Goal: Contribute content: Add original content to the website for others to see

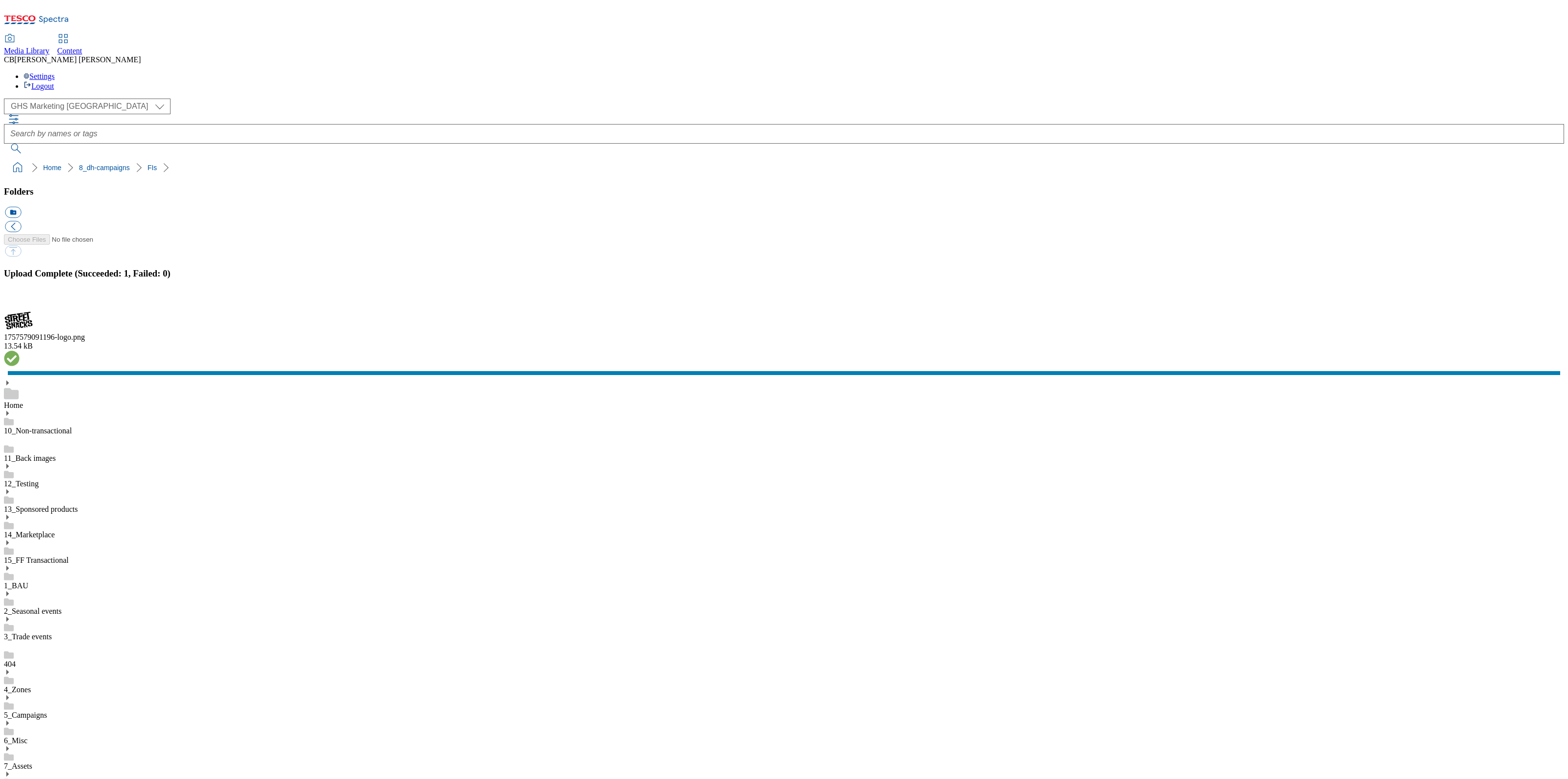
scroll to position [184, 0]
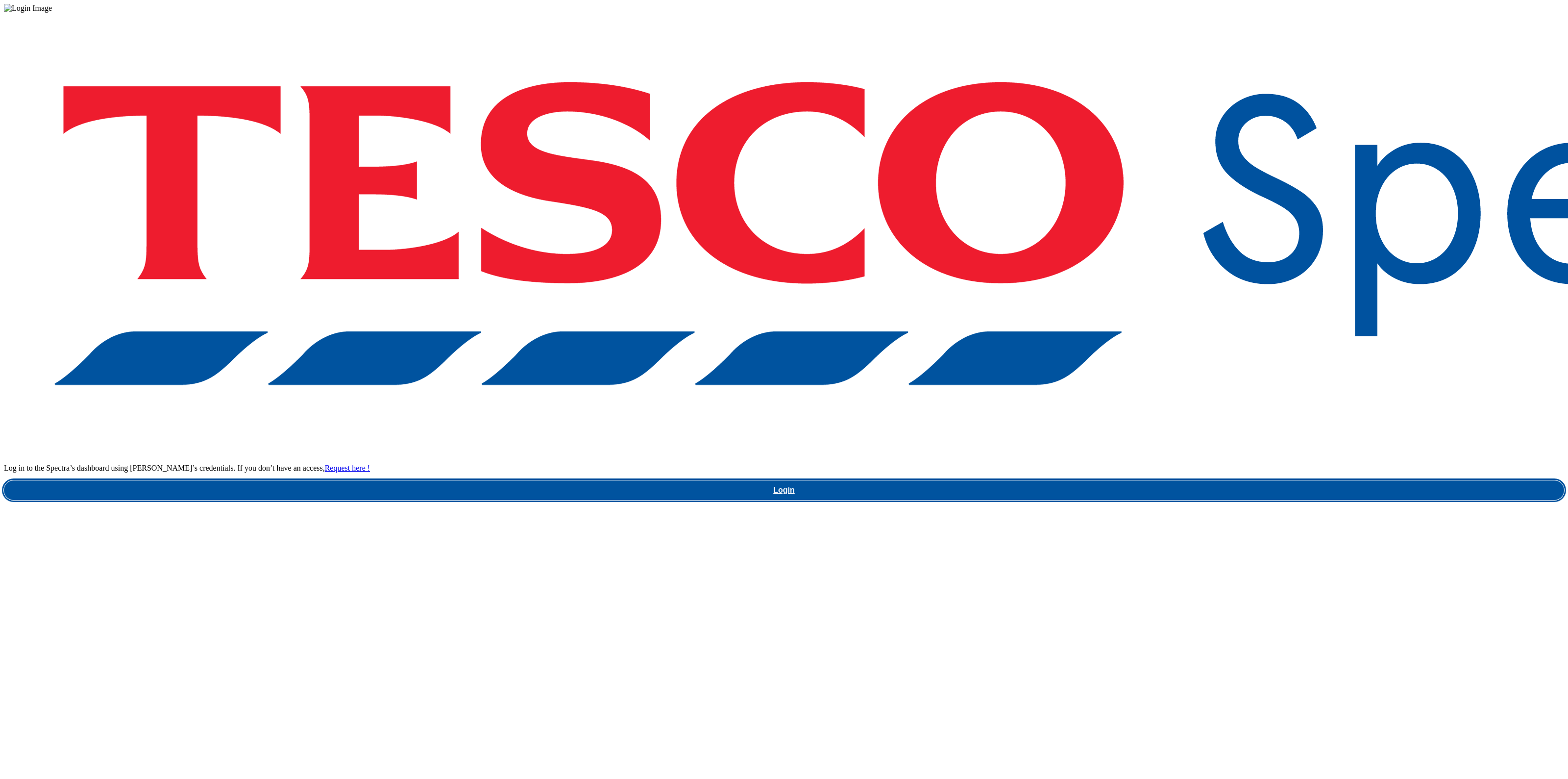
click at [1222, 480] on link "Login" at bounding box center [784, 490] width 1560 height 20
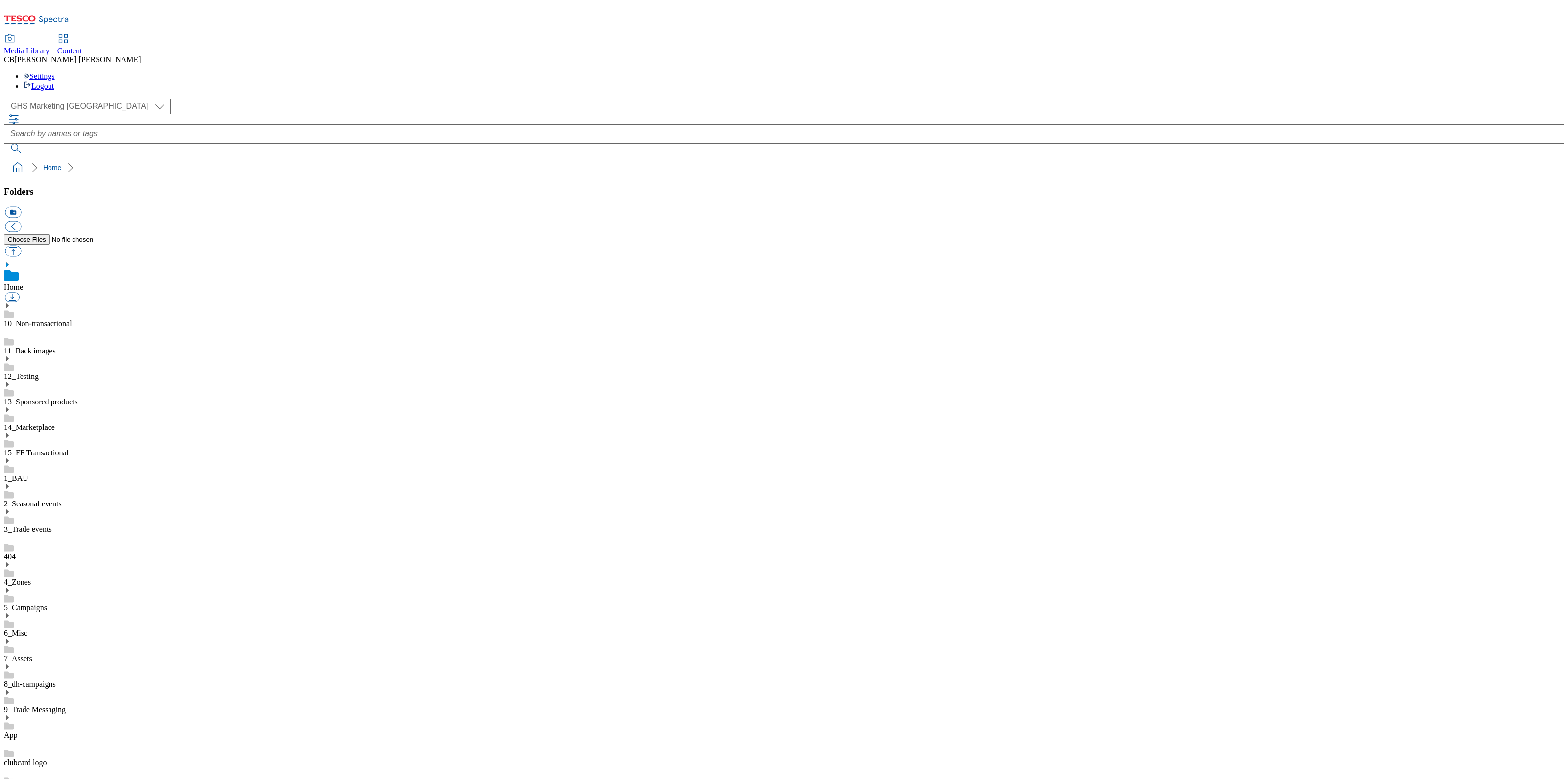
click at [8, 664] on use at bounding box center [7, 666] width 2 height 5
click at [21, 246] on button "button" at bounding box center [13, 251] width 16 height 11
type input "C:\fakepath\1757674404764-Logo_new.png"
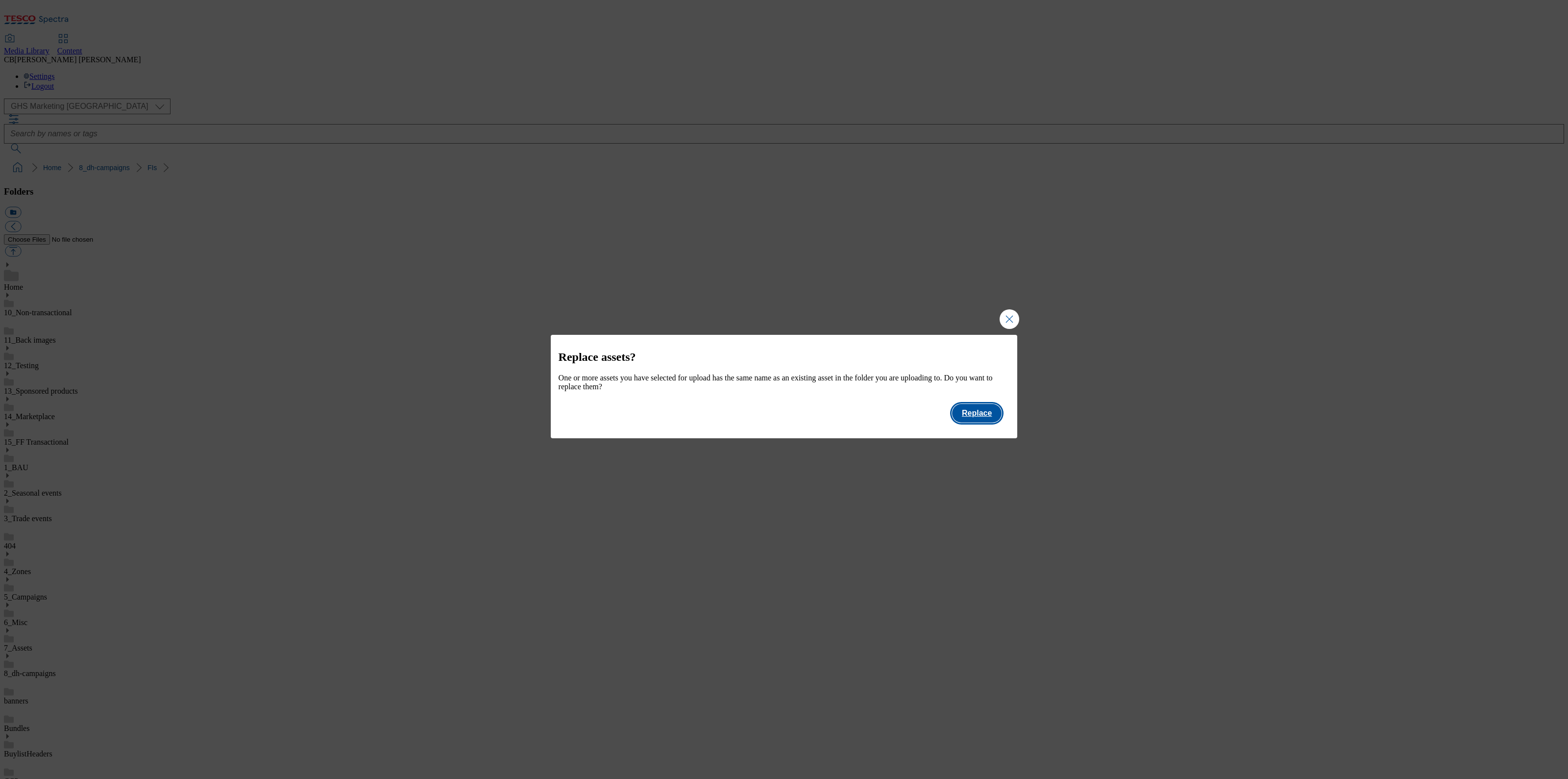
click at [975, 421] on button "Replace" at bounding box center [977, 413] width 50 height 18
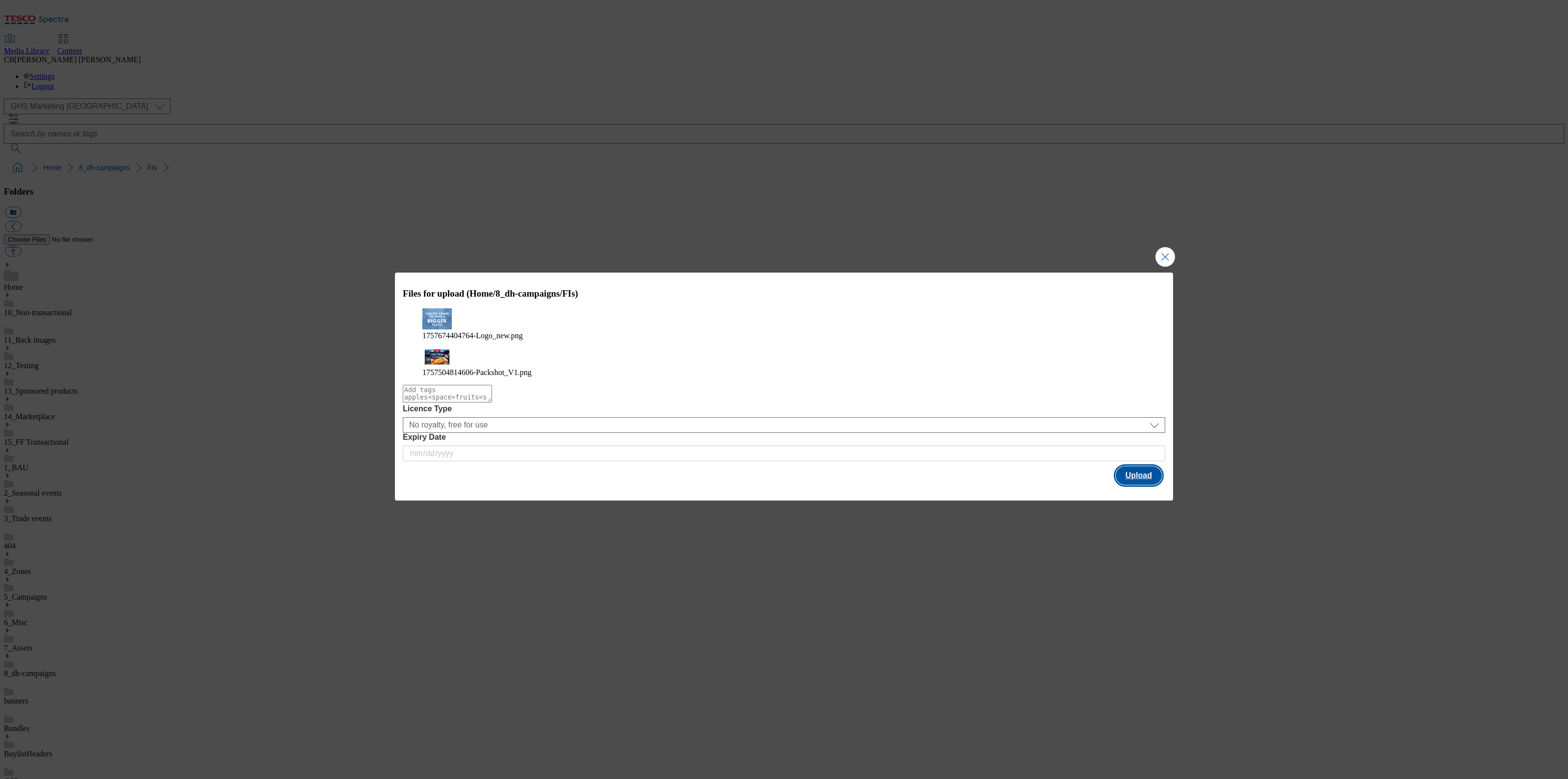
click at [1150, 466] on button "Upload" at bounding box center [1138, 475] width 46 height 18
